Goal: Information Seeking & Learning: Find specific fact

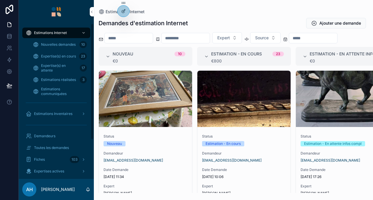
scroll to position [146, 0]
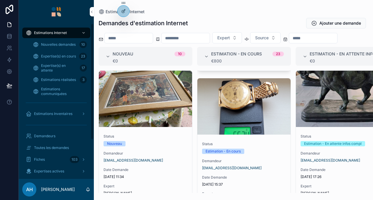
click at [76, 47] on div "Nouvelles demandes 10" at bounding box center [60, 44] width 54 height 9
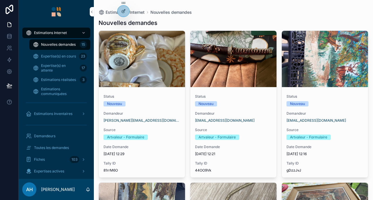
click at [71, 34] on div "Estimations Internet" at bounding box center [56, 32] width 61 height 9
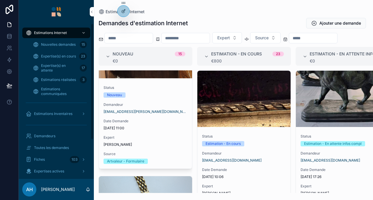
scroll to position [1348, 0]
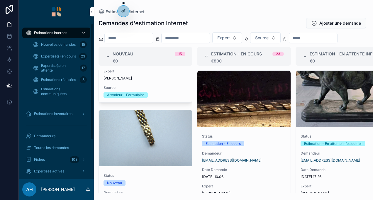
click at [67, 64] on span "Expertise(s) en attente" at bounding box center [59, 67] width 36 height 9
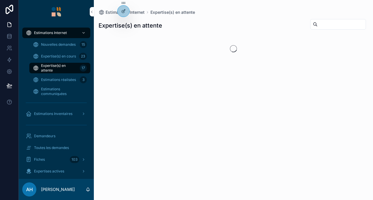
click at [68, 57] on span "Expertise(s) en cours" at bounding box center [58, 56] width 35 height 5
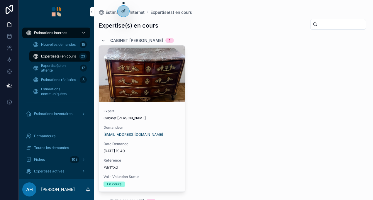
click at [69, 79] on span "Estimations réalisées" at bounding box center [58, 79] width 35 height 5
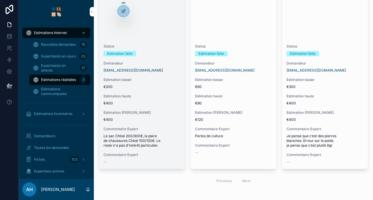
scroll to position [56, 0]
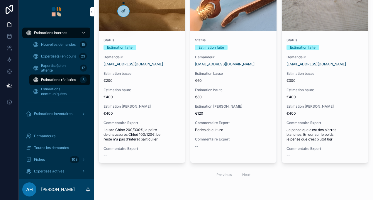
click at [52, 144] on div "Toutes les demandes" at bounding box center [56, 147] width 61 height 9
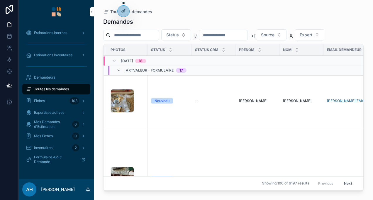
click at [132, 32] on input "scrollable content" at bounding box center [134, 35] width 48 height 8
type input "*******"
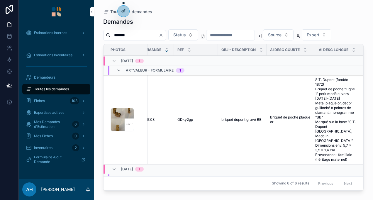
scroll to position [0, 372]
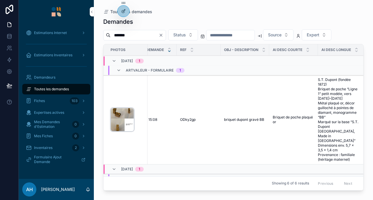
click at [120, 116] on div "dupont .jpg" at bounding box center [121, 119] width 23 height 23
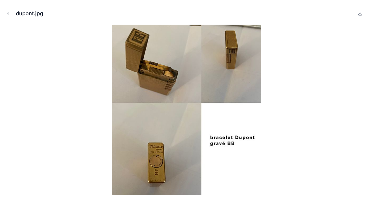
click at [306, 79] on div at bounding box center [186, 110] width 363 height 170
click at [8, 16] on button "Close modal" at bounding box center [8, 13] width 6 height 6
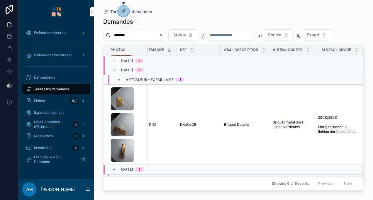
scroll to position [418, 372]
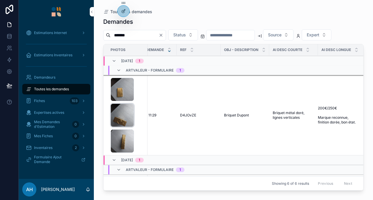
click at [0, 0] on span "1000005816" at bounding box center [0, 0] width 0 height 0
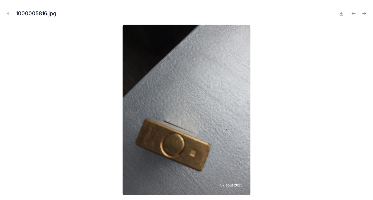
click at [9, 13] on icon "Close modal" at bounding box center [8, 13] width 4 height 4
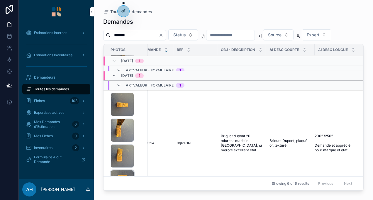
scroll to position [486, 379]
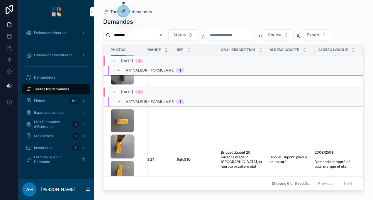
click at [123, 135] on div "1000033149 .jpg" at bounding box center [121, 146] width 23 height 23
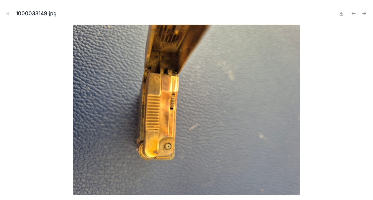
click at [370, 80] on div "1000033149.jpg" at bounding box center [186, 100] width 373 height 200
click at [9, 15] on icon "Close modal" at bounding box center [8, 13] width 4 height 4
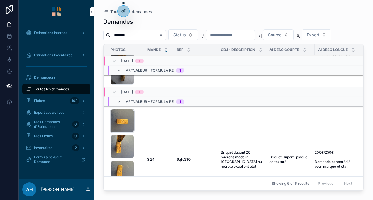
click at [112, 109] on div "1000033157 .jpg" at bounding box center [121, 120] width 23 height 23
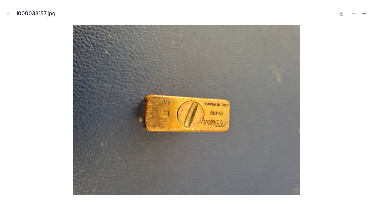
click at [11, 12] on div "1000033157.jpg" at bounding box center [186, 14] width 363 height 18
click at [9, 13] on icon "Close modal" at bounding box center [8, 14] width 2 height 2
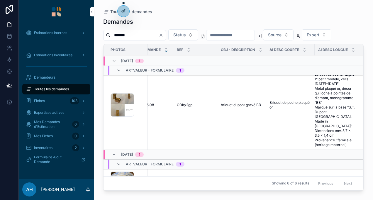
scroll to position [0, 379]
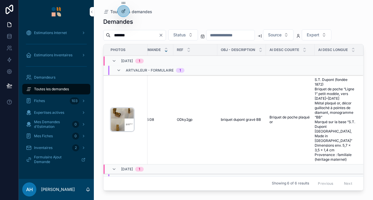
click at [128, 114] on div "dupont .jpg" at bounding box center [121, 119] width 23 height 23
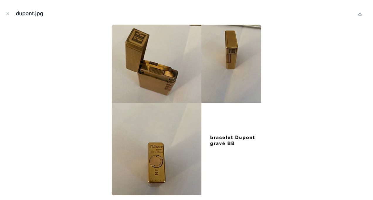
click at [161, 140] on img at bounding box center [186, 110] width 149 height 170
click at [6, 11] on button "Close modal" at bounding box center [8, 13] width 6 height 6
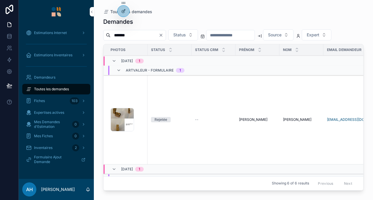
drag, startPoint x: 165, startPoint y: 190, endPoint x: 220, endPoint y: 186, distance: 55.0
click at [220, 186] on div "Demandes ******* Status Source Expert Photos Status Status CRM Prénom Nom Email…" at bounding box center [233, 103] width 260 height 179
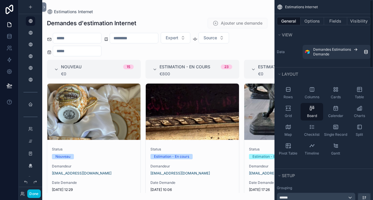
drag, startPoint x: 272, startPoint y: 103, endPoint x: 272, endPoint y: 114, distance: 11.1
click at [272, 114] on div "scrollable content" at bounding box center [158, 100] width 232 height 200
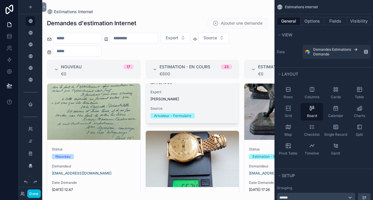
scroll to position [29, 0]
